Goal: Find specific page/section

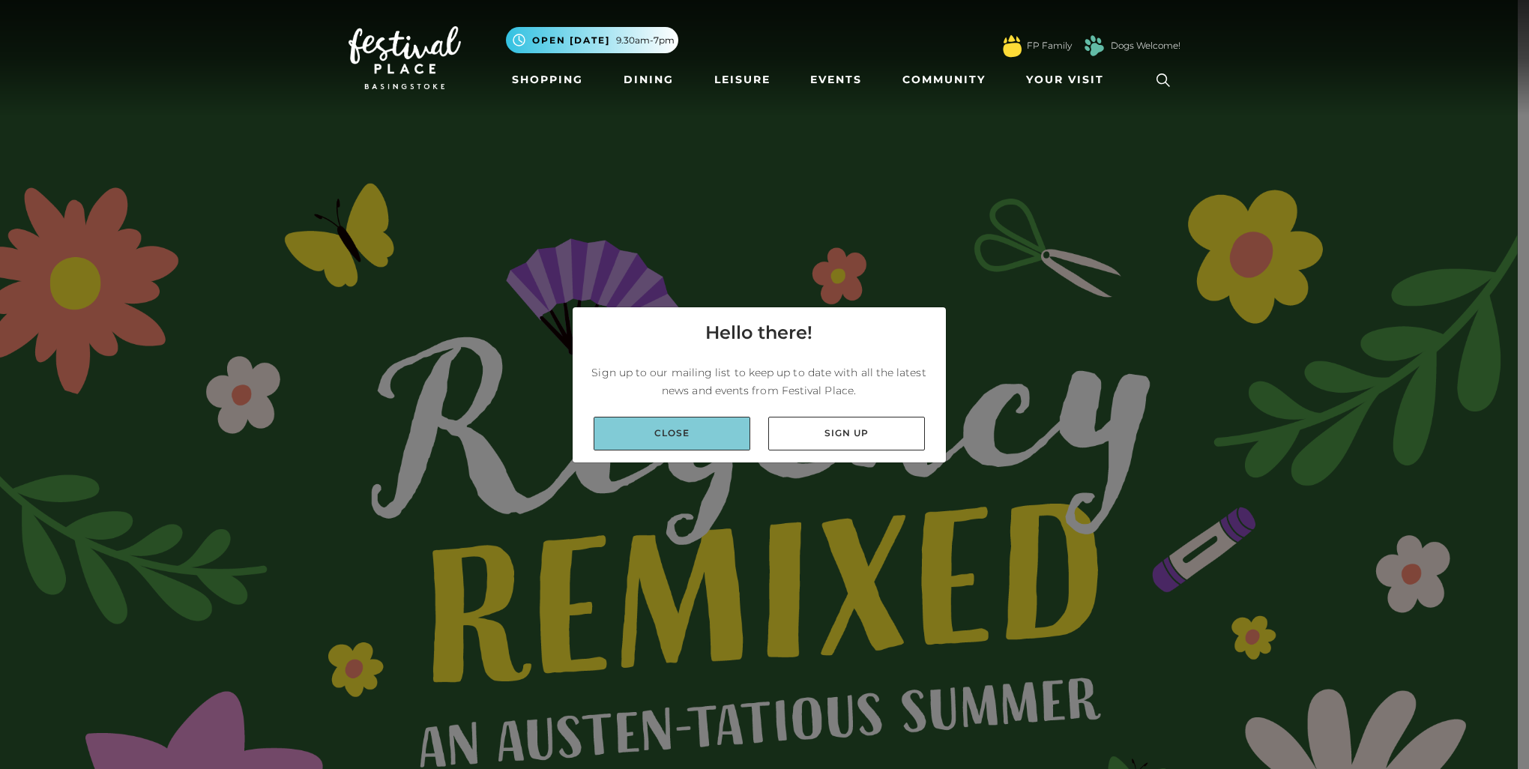
click at [693, 441] on link "Close" at bounding box center [672, 434] width 157 height 34
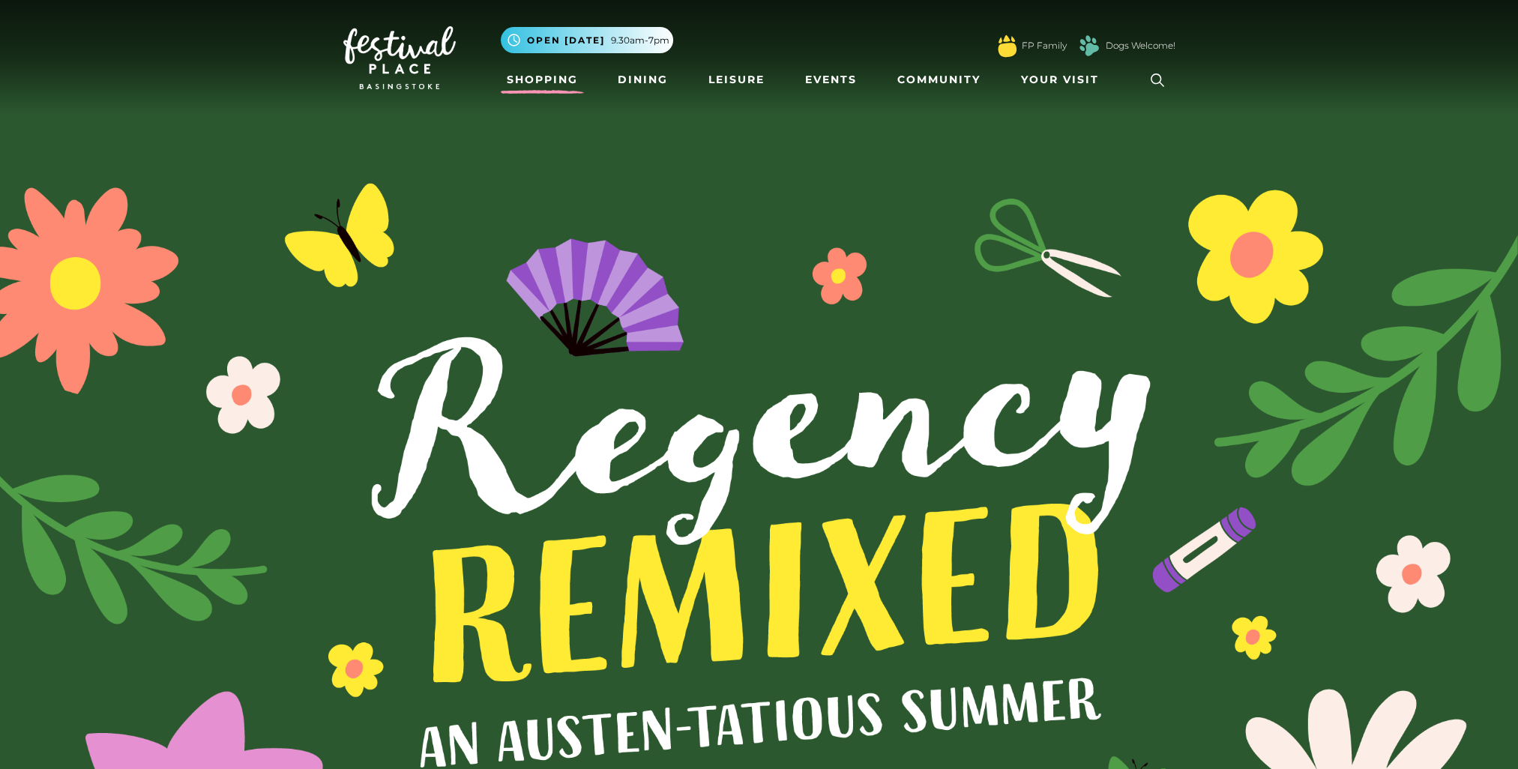
click at [554, 79] on link "Shopping" at bounding box center [542, 80] width 83 height 28
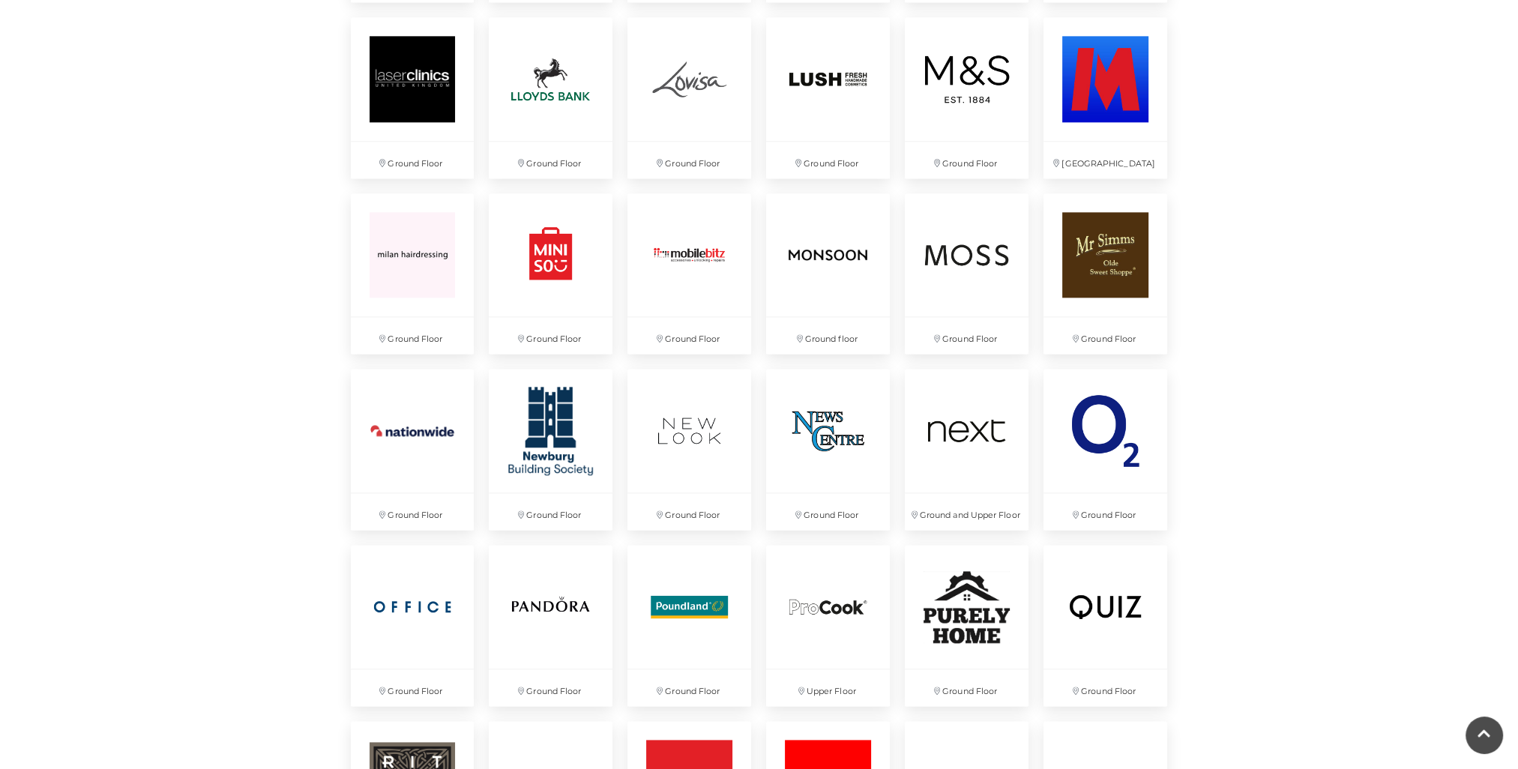
scroll to position [2398, 0]
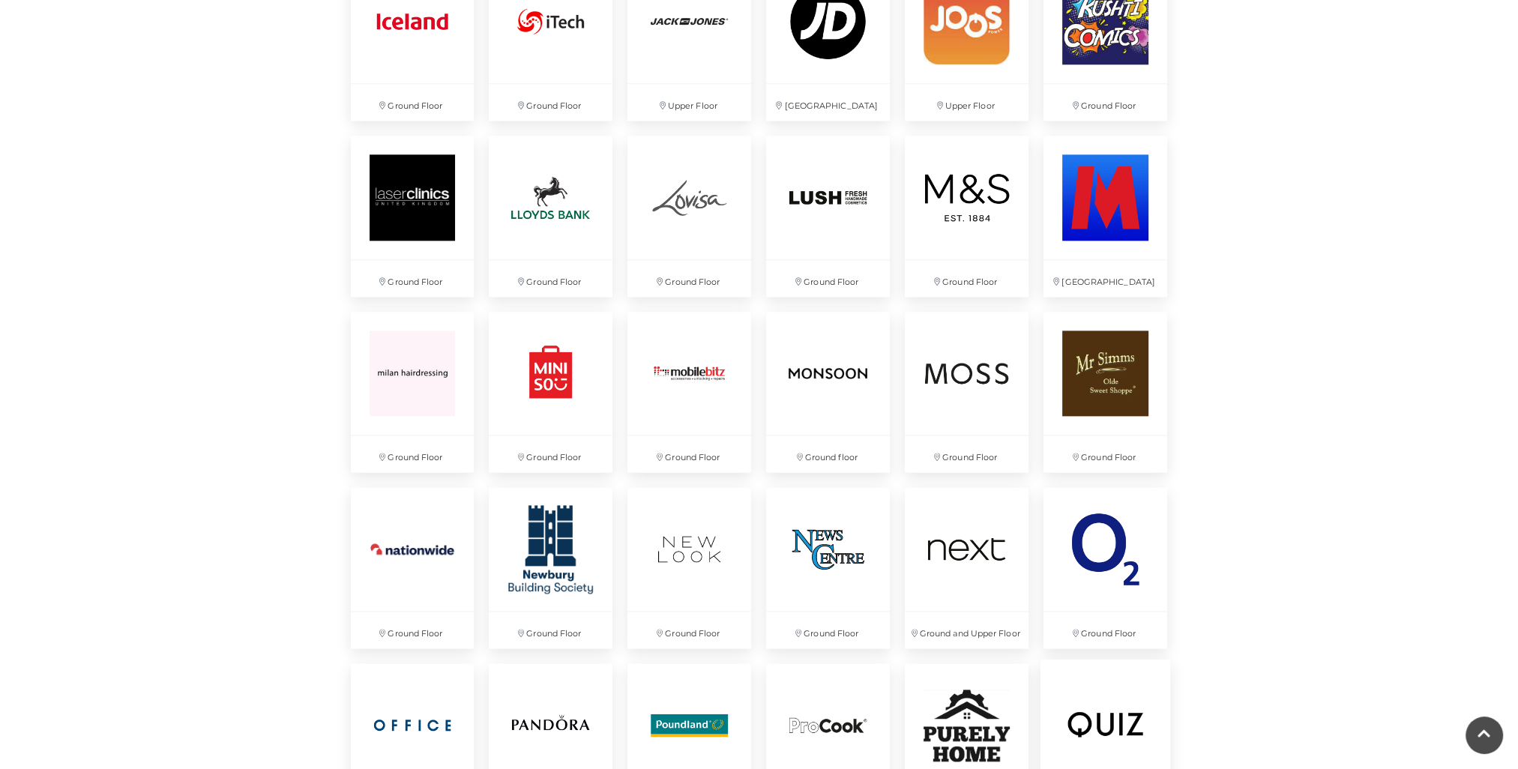
click at [1124, 708] on img at bounding box center [1105, 725] width 130 height 130
